Goal: Check status: Check status

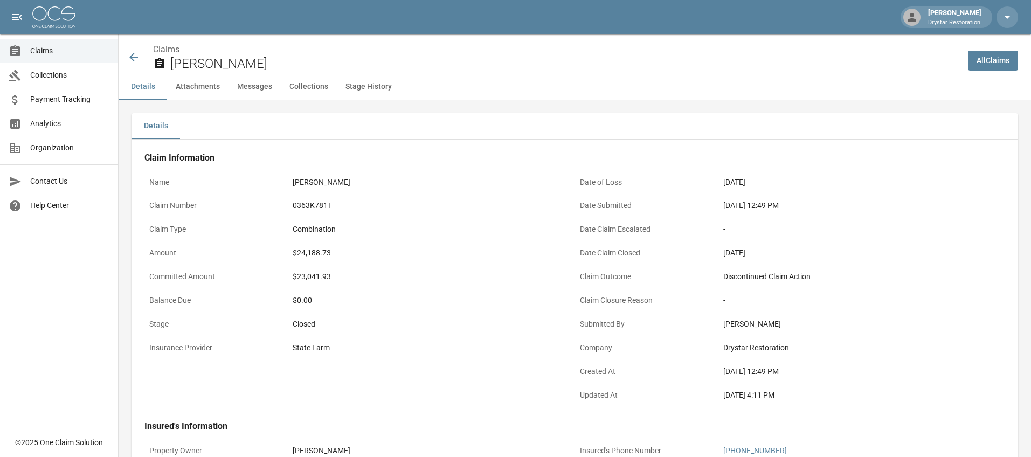
click at [133, 54] on icon at bounding box center [133, 57] width 9 height 9
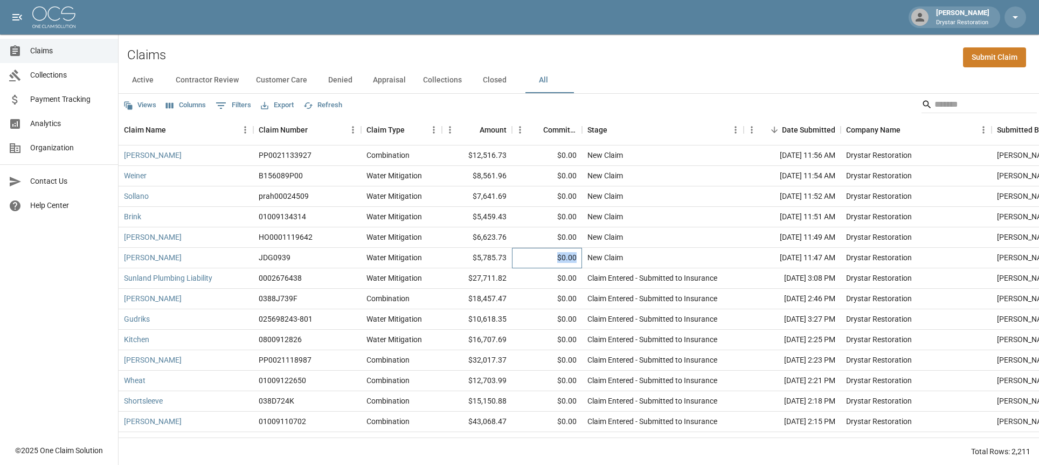
drag, startPoint x: 558, startPoint y: 258, endPoint x: 577, endPoint y: 260, distance: 19.5
click at [577, 260] on div "$0.00" at bounding box center [547, 258] width 70 height 20
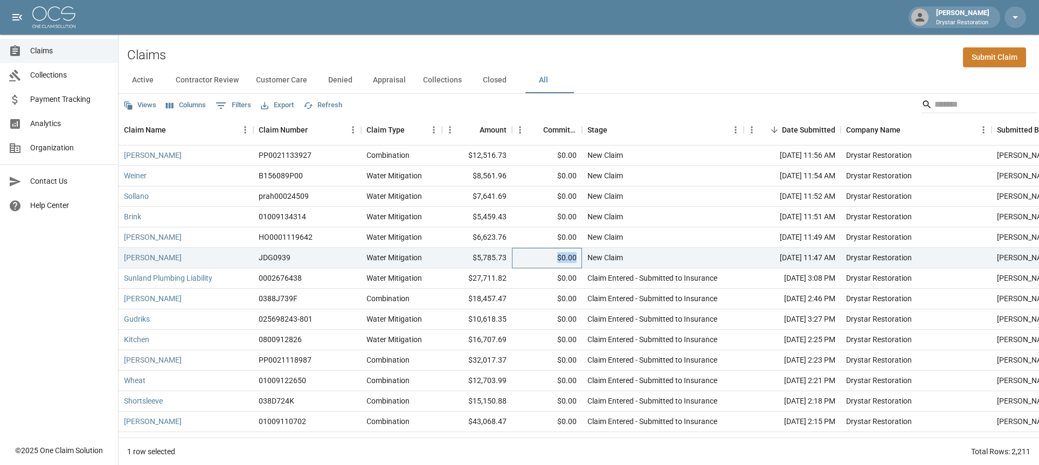
click at [577, 260] on div "$0.00" at bounding box center [547, 258] width 70 height 20
drag, startPoint x: 581, startPoint y: 241, endPoint x: 552, endPoint y: 239, distance: 29.1
click at [552, 239] on div "$0.00" at bounding box center [547, 237] width 70 height 20
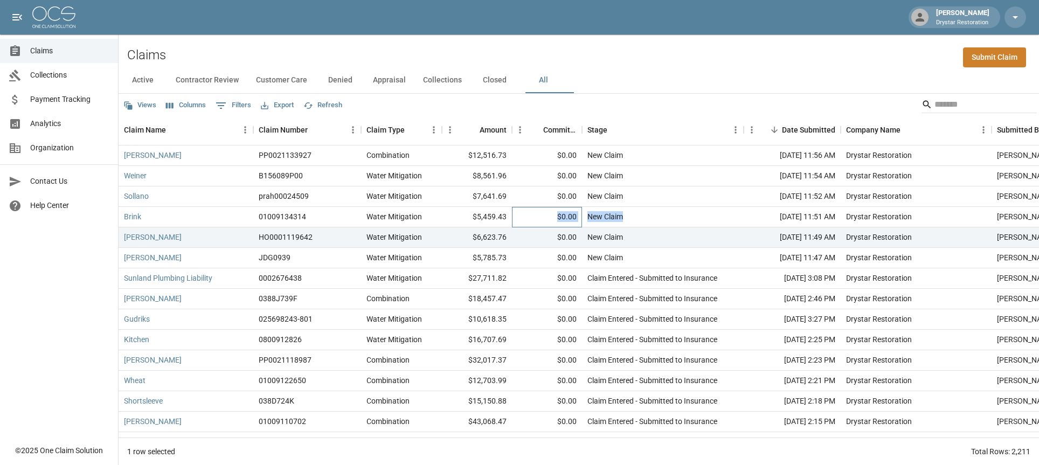
drag, startPoint x: 553, startPoint y: 215, endPoint x: 610, endPoint y: 223, distance: 57.7
click at [610, 223] on div "Brink 01009134314 Water Mitigation $5,459.43 $0.00 New Claim [DATE] 11:51 AM Dr…" at bounding box center [623, 217] width 1008 height 20
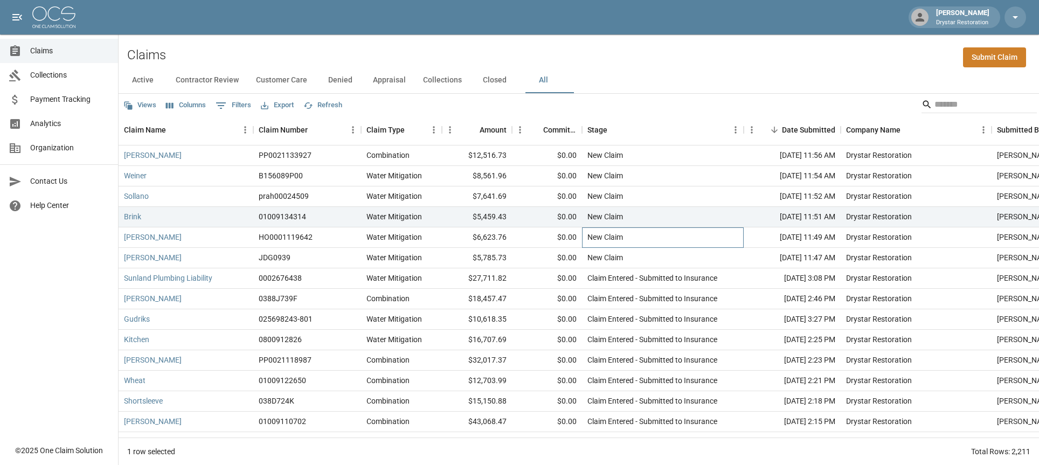
click at [636, 229] on div "New Claim" at bounding box center [663, 237] width 162 height 20
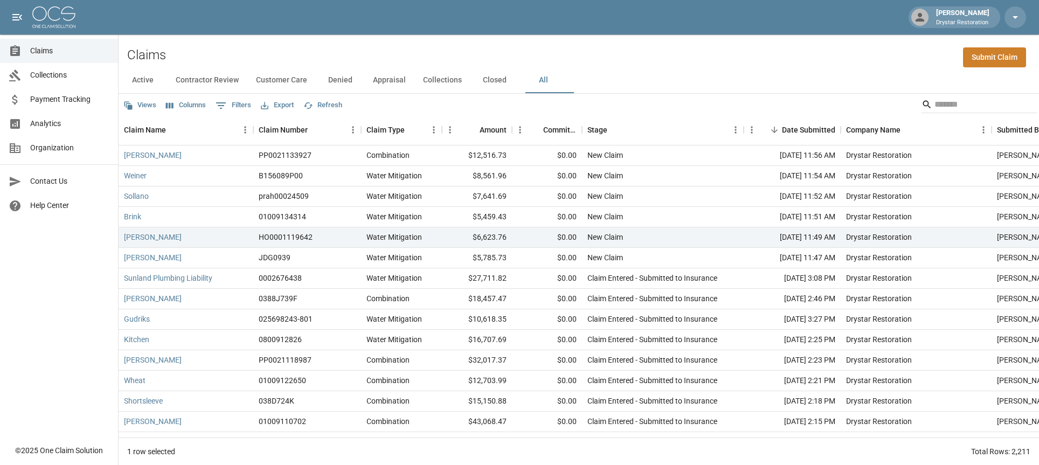
click at [738, 0] on div "[PERSON_NAME] Drystar Restoration" at bounding box center [519, 17] width 1039 height 34
click at [935, 105] on input "Search" at bounding box center [978, 104] width 86 height 17
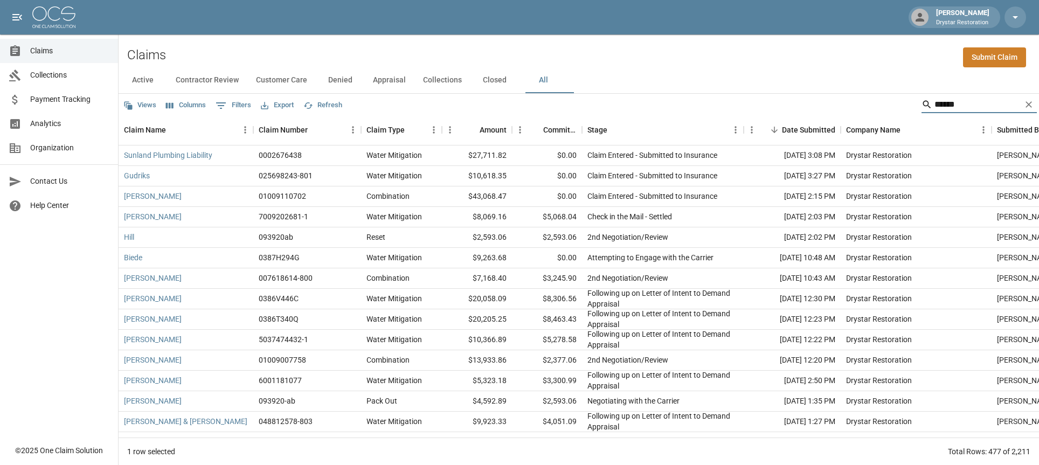
type input "*******"
